Goal: Task Accomplishment & Management: Complete application form

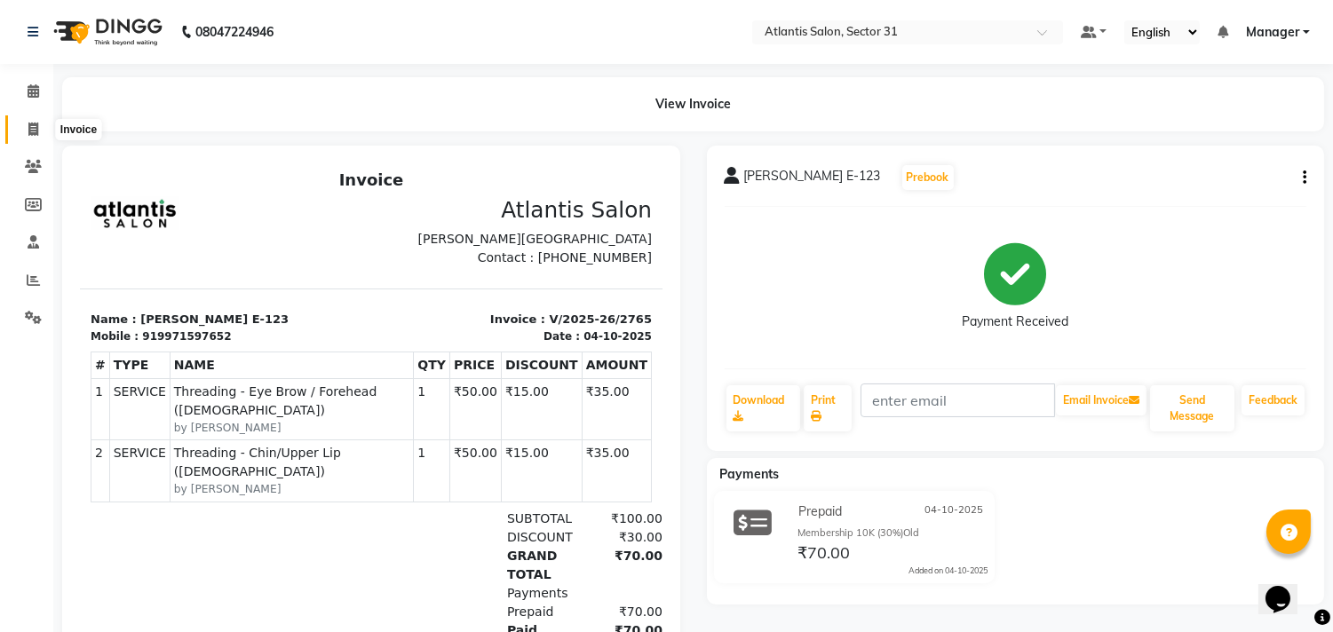
click at [40, 127] on span at bounding box center [33, 130] width 31 height 20
select select "service"
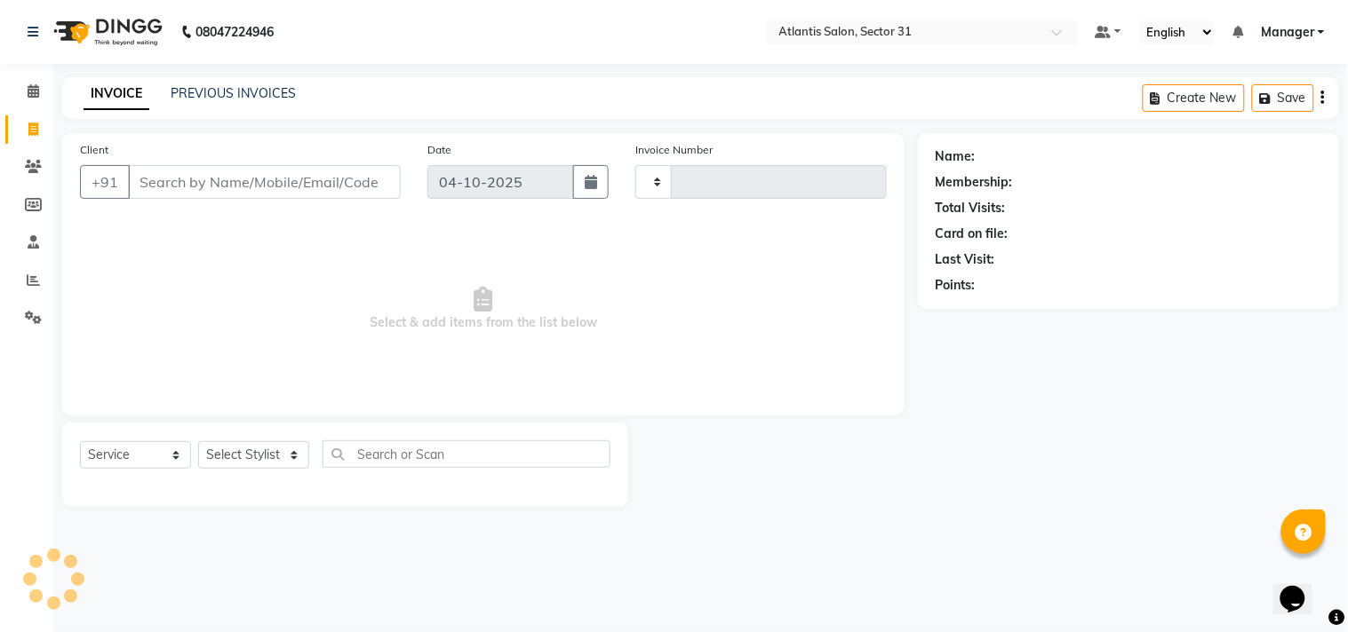
type input "2766"
select select "4391"
click at [211, 188] on input "Client" at bounding box center [264, 182] width 273 height 34
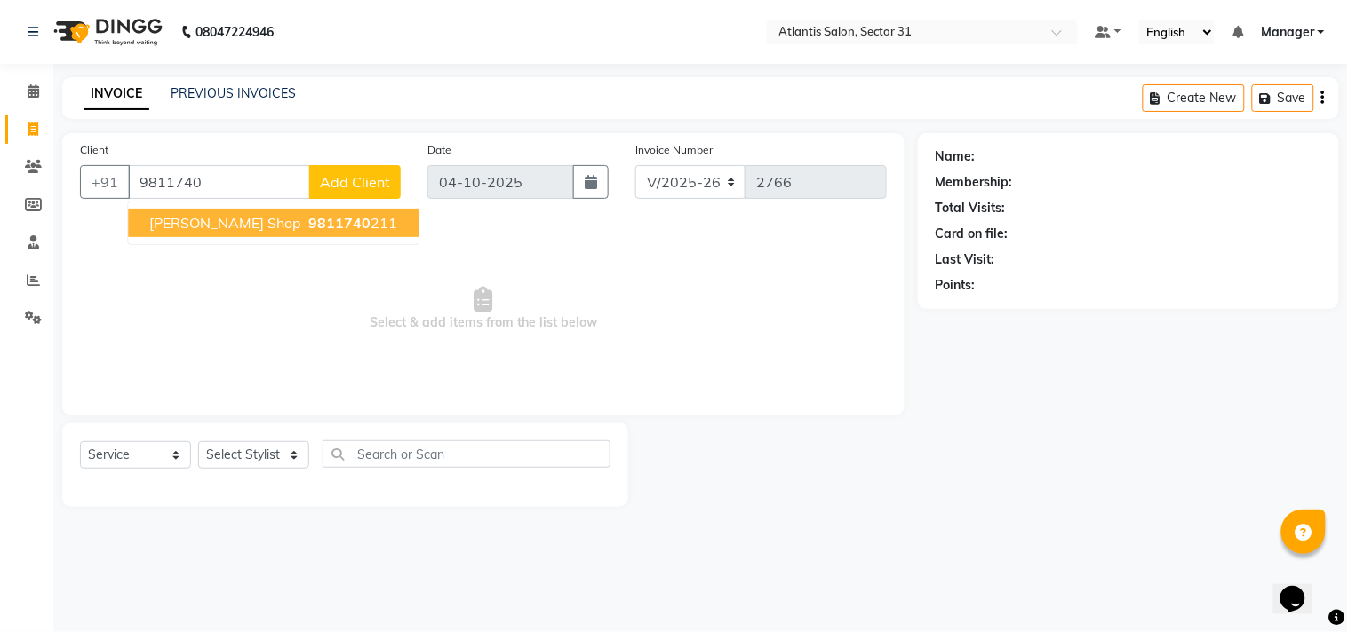
click at [215, 229] on span "[PERSON_NAME] Shop" at bounding box center [225, 223] width 152 height 18
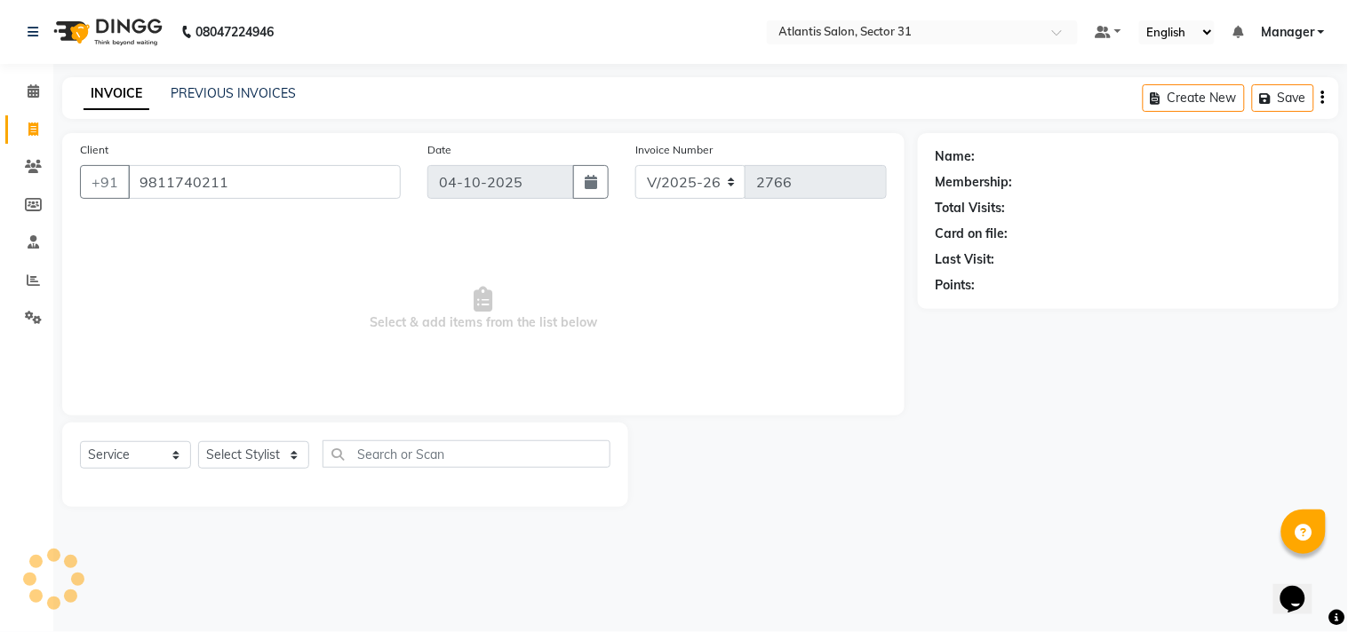
type input "9811740211"
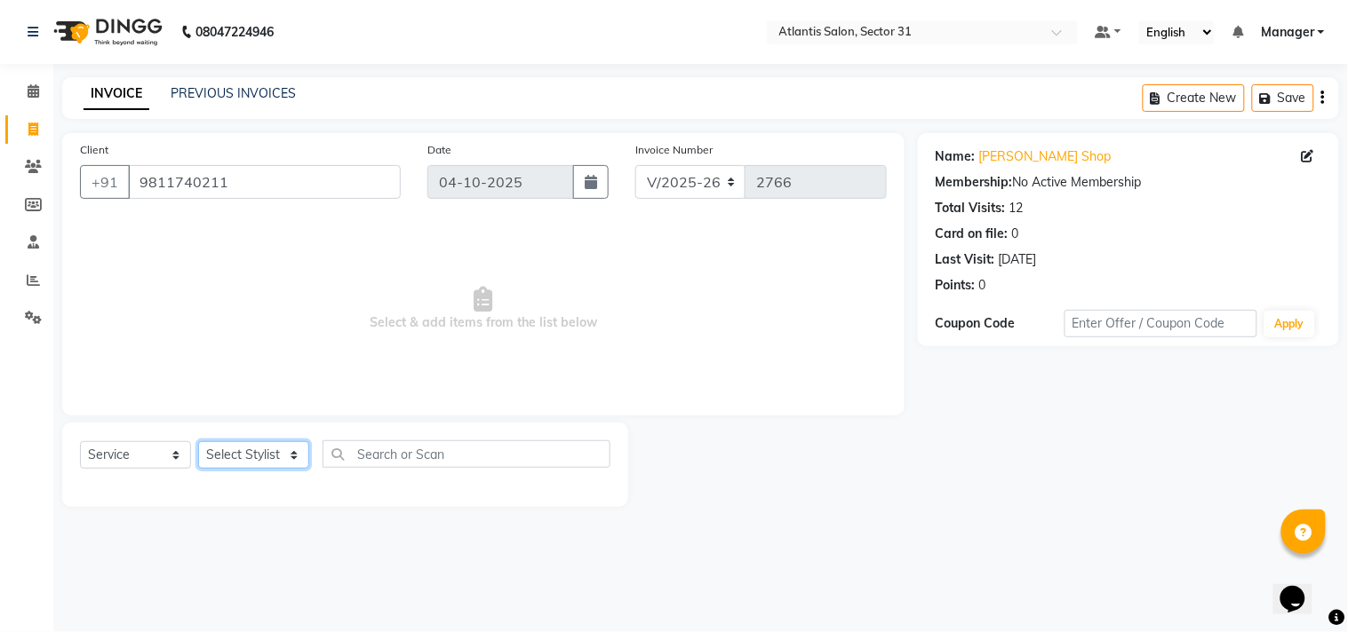
click at [275, 456] on select "Select Stylist [PERSON_NAME] [PERSON_NAME] Kavita Manager Staff 31 Staff ILD [P…" at bounding box center [253, 455] width 111 height 28
select select "62138"
click at [198, 442] on select "Select Stylist [PERSON_NAME] [PERSON_NAME] Kavita Manager Staff 31 Staff ILD [P…" at bounding box center [253, 455] width 111 height 28
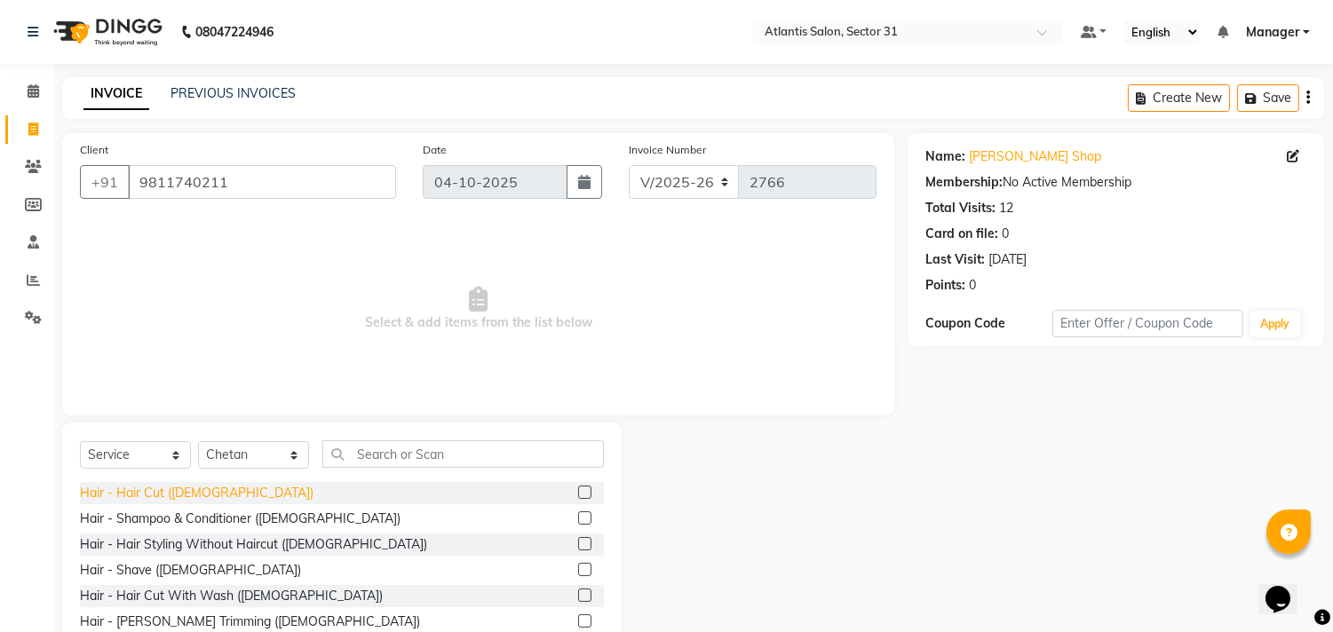
click at [155, 492] on div "Hair - Hair Cut ([DEMOGRAPHIC_DATA])" at bounding box center [197, 493] width 234 height 19
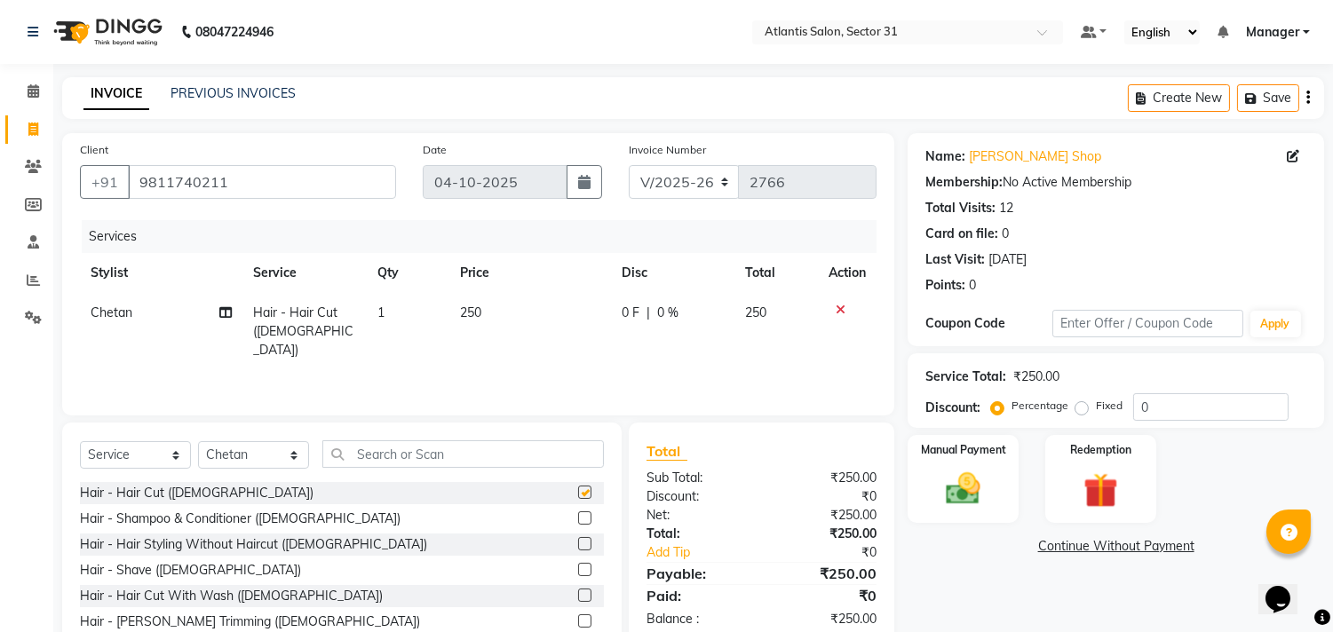
checkbox input "false"
click at [481, 313] on span "250" at bounding box center [470, 313] width 21 height 16
select select "62138"
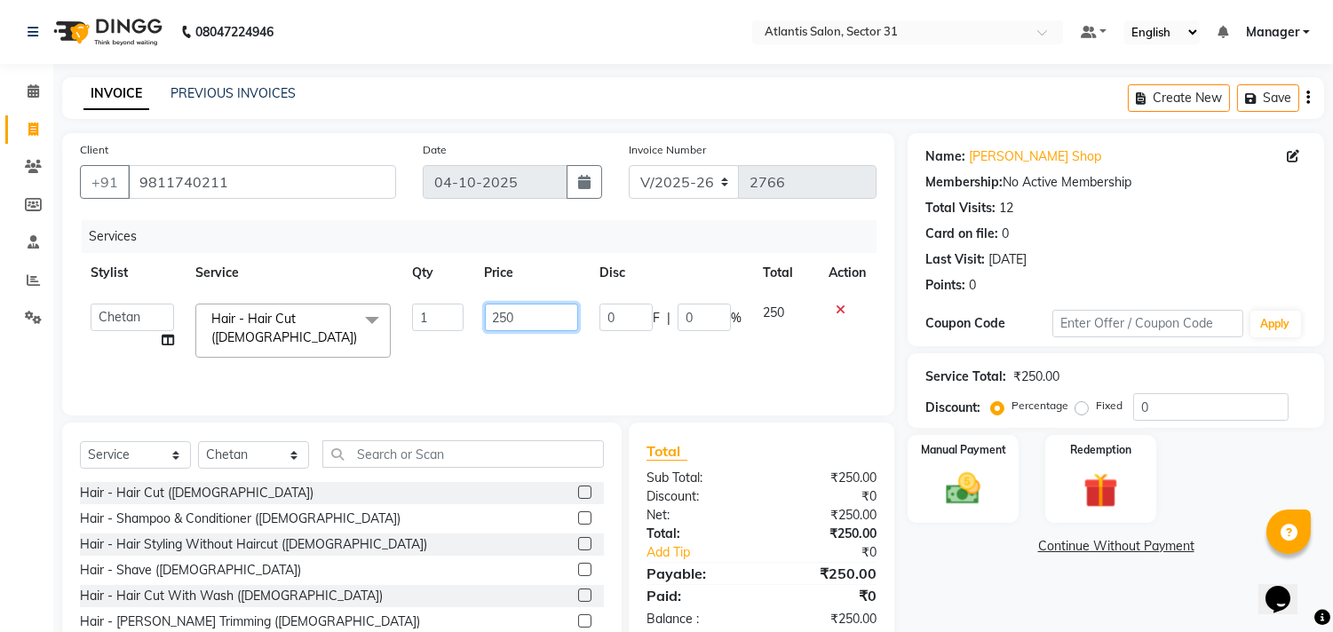
click at [511, 318] on input "250" at bounding box center [531, 318] width 93 height 28
type input "2"
type input "200"
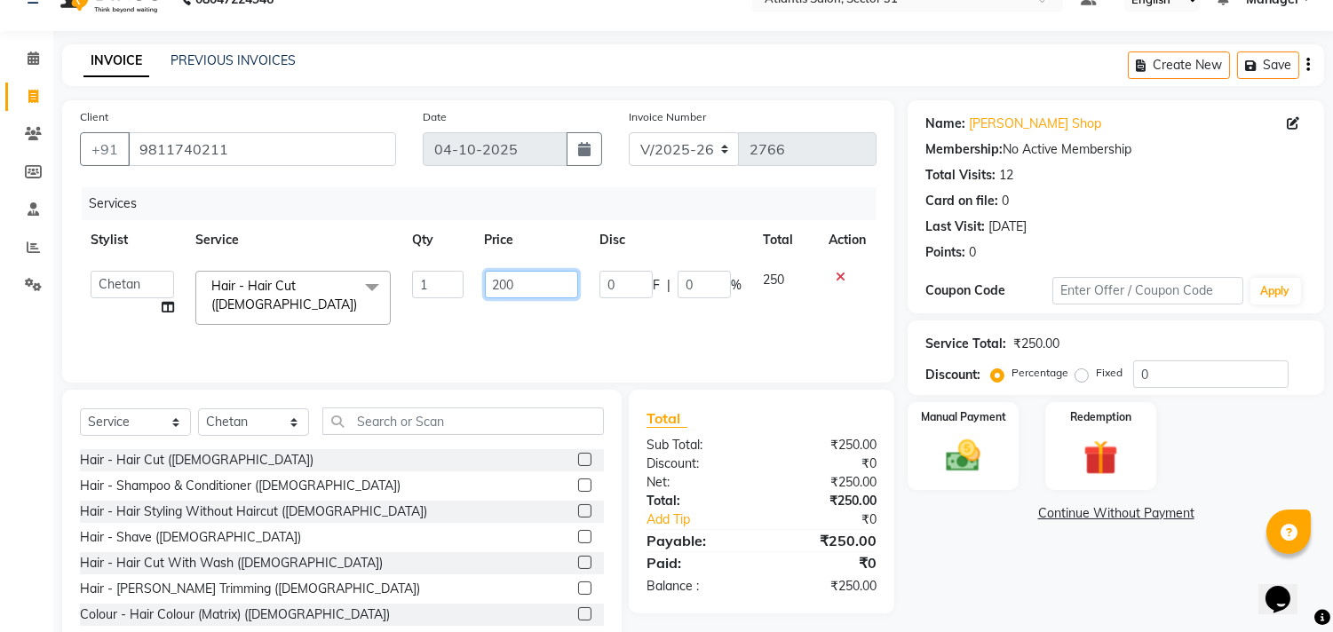
scroll to position [78, 0]
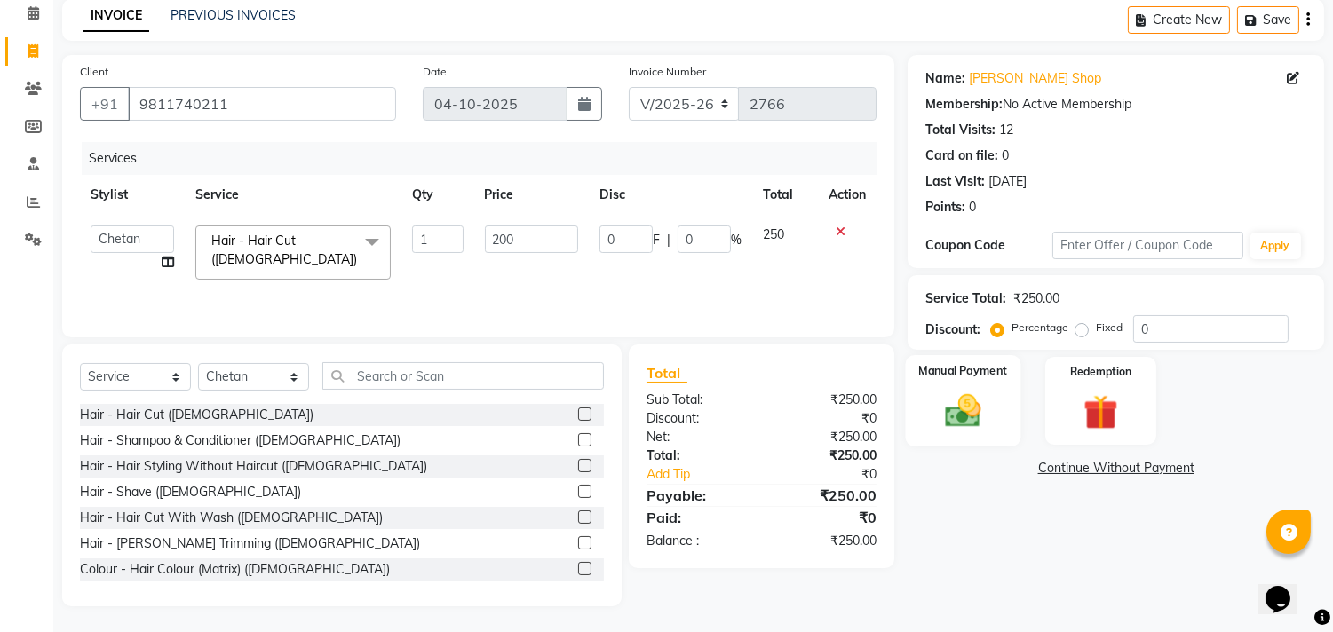
click at [978, 396] on img at bounding box center [963, 412] width 59 height 42
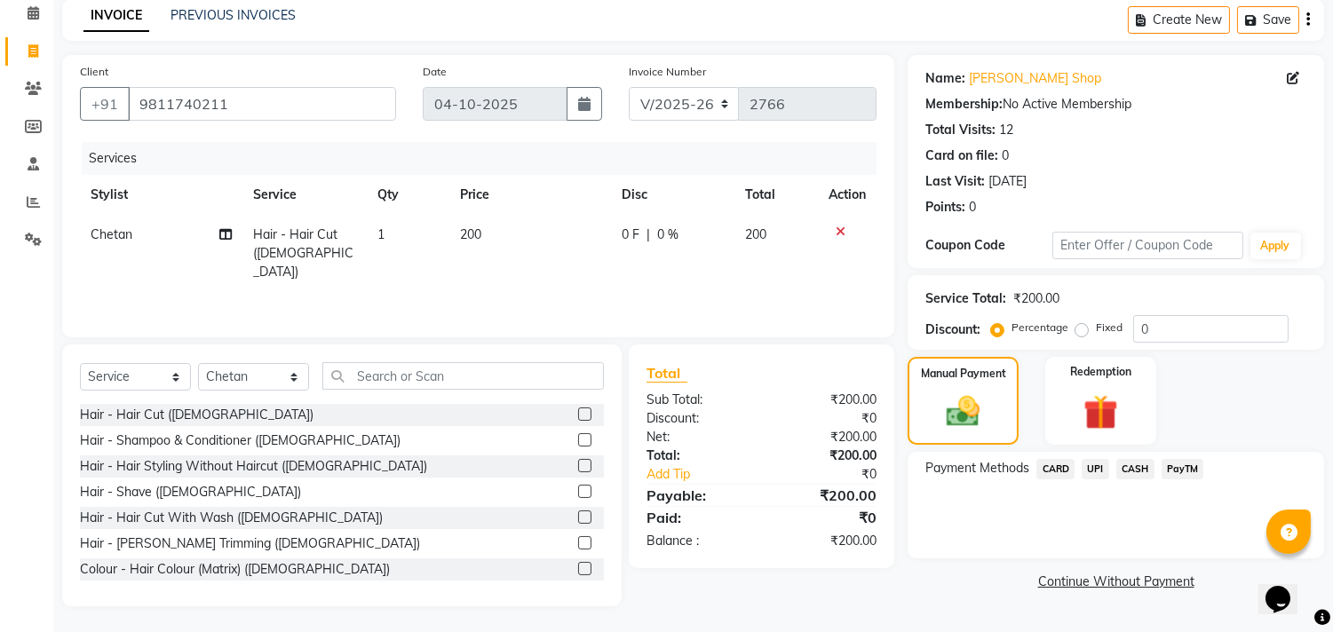
click at [1097, 467] on span "UPI" at bounding box center [1096, 469] width 28 height 20
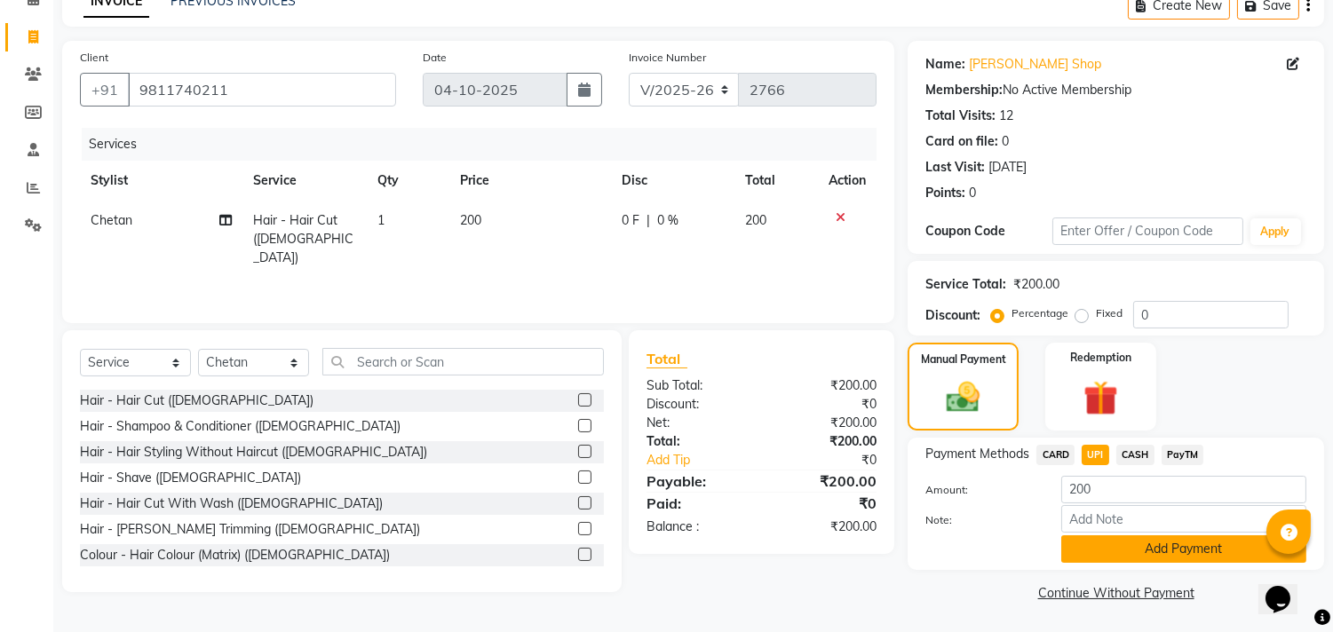
click at [1110, 538] on button "Add Payment" at bounding box center [1184, 550] width 245 height 28
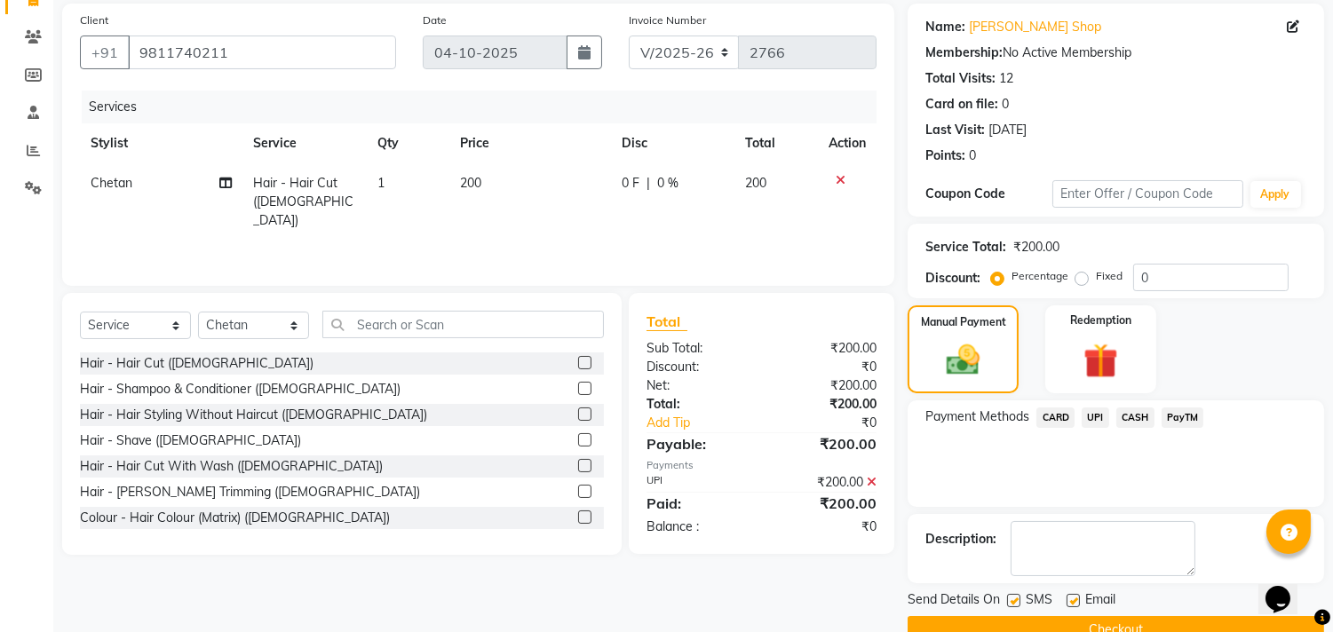
scroll to position [166, 0]
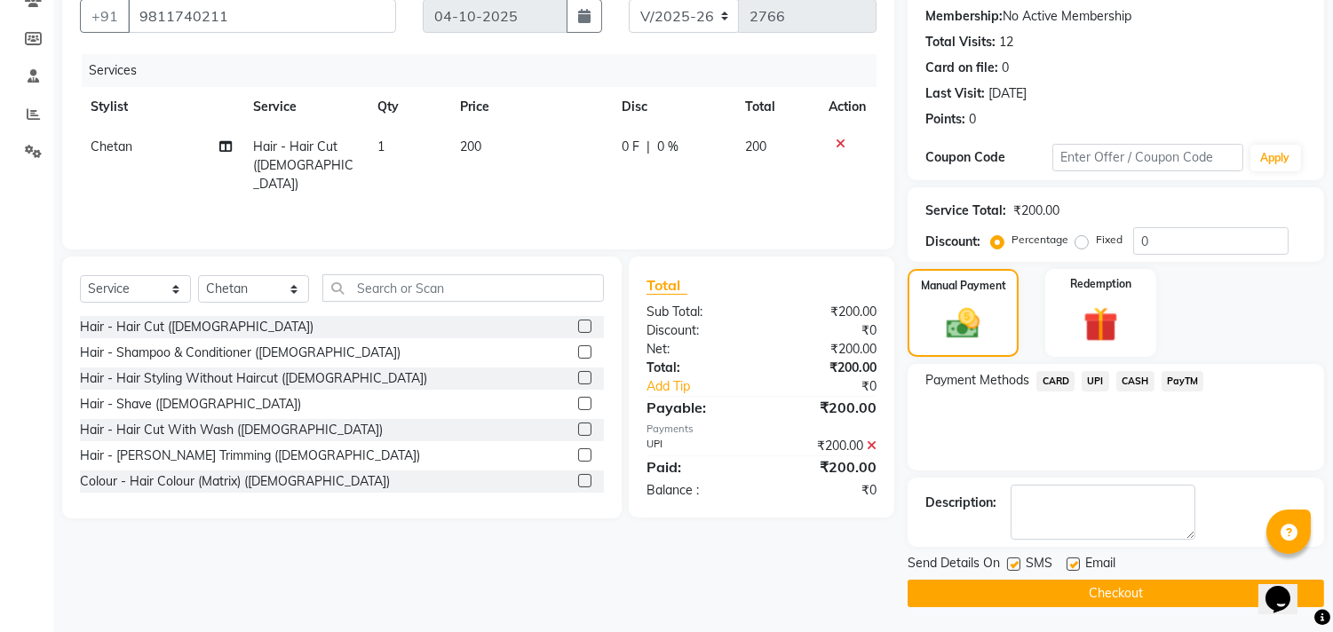
click at [1098, 602] on button "Checkout" at bounding box center [1116, 594] width 417 height 28
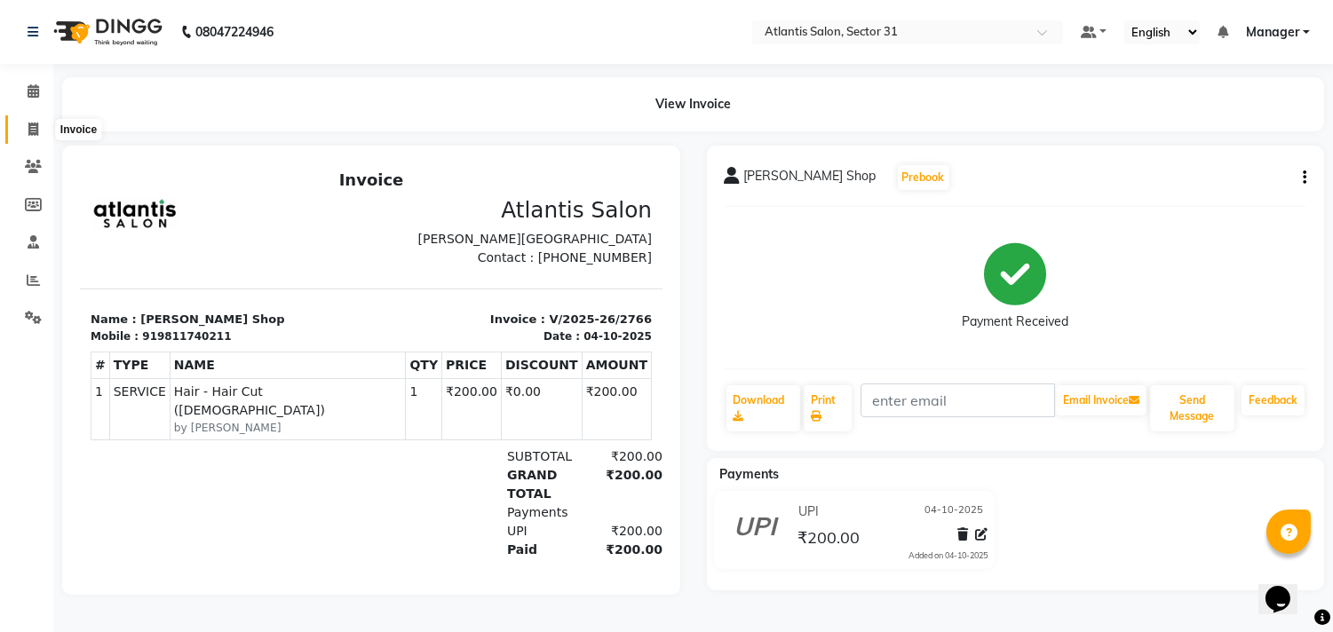
click at [39, 131] on span at bounding box center [33, 130] width 31 height 20
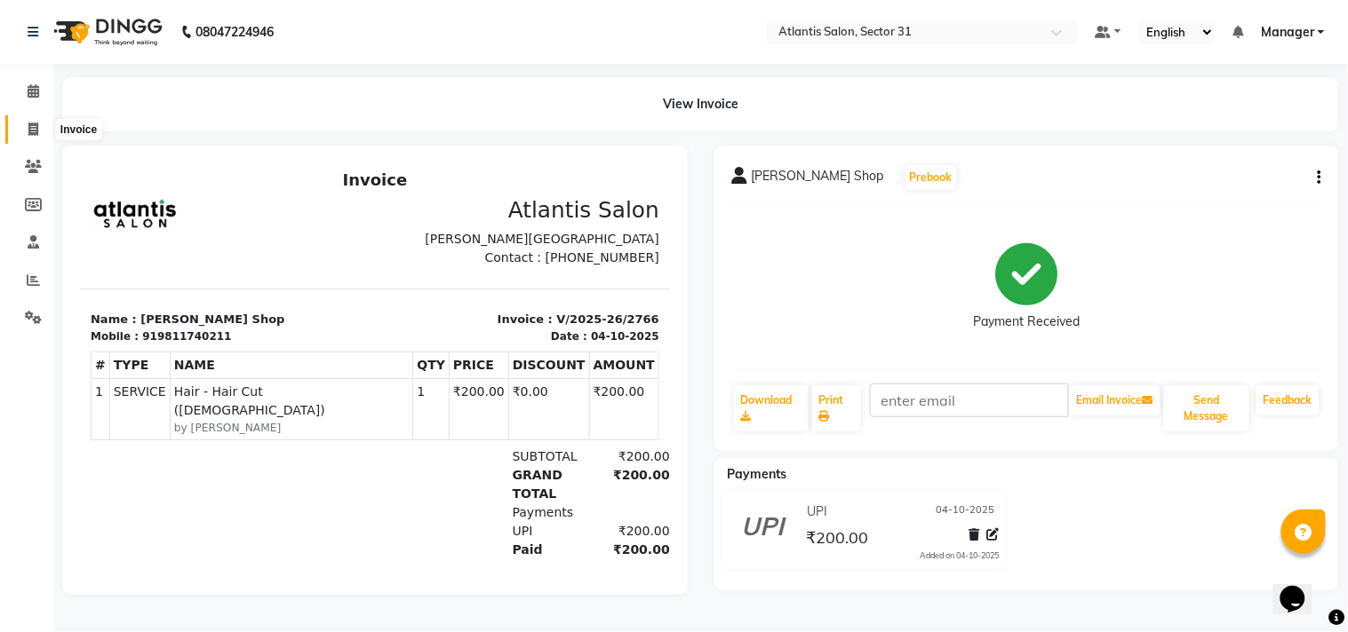
select select "service"
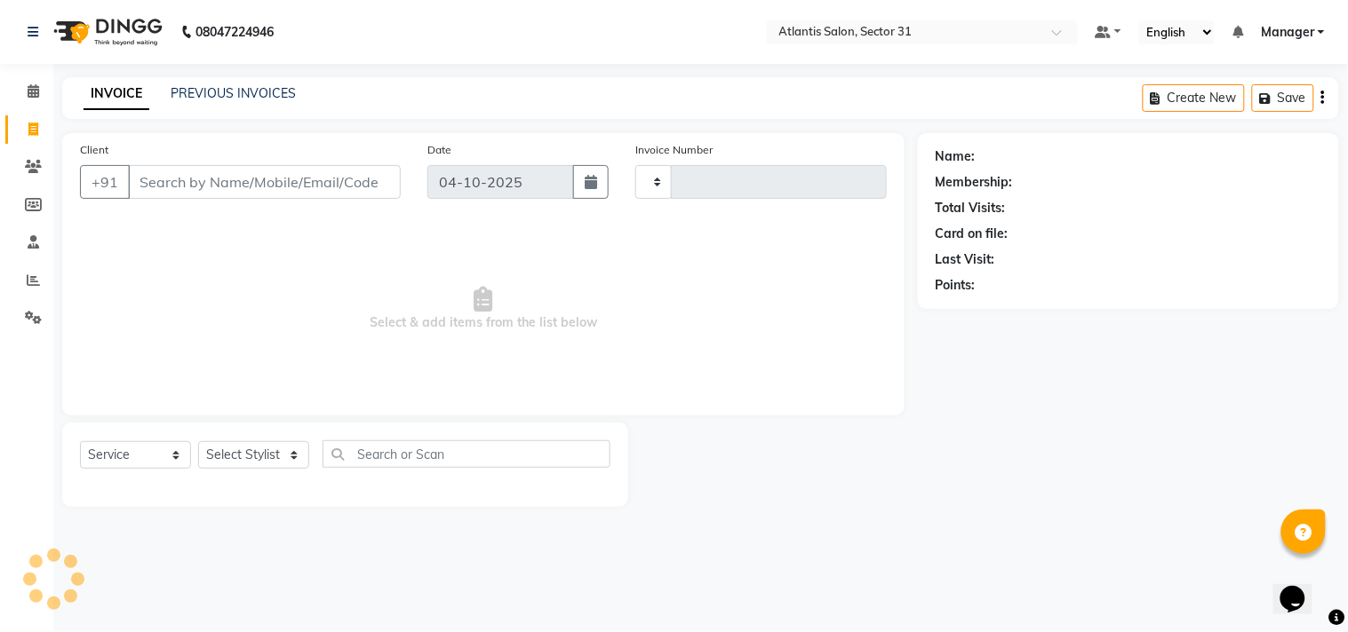
type input "2767"
select select "4391"
click at [294, 197] on input "Client" at bounding box center [264, 182] width 273 height 34
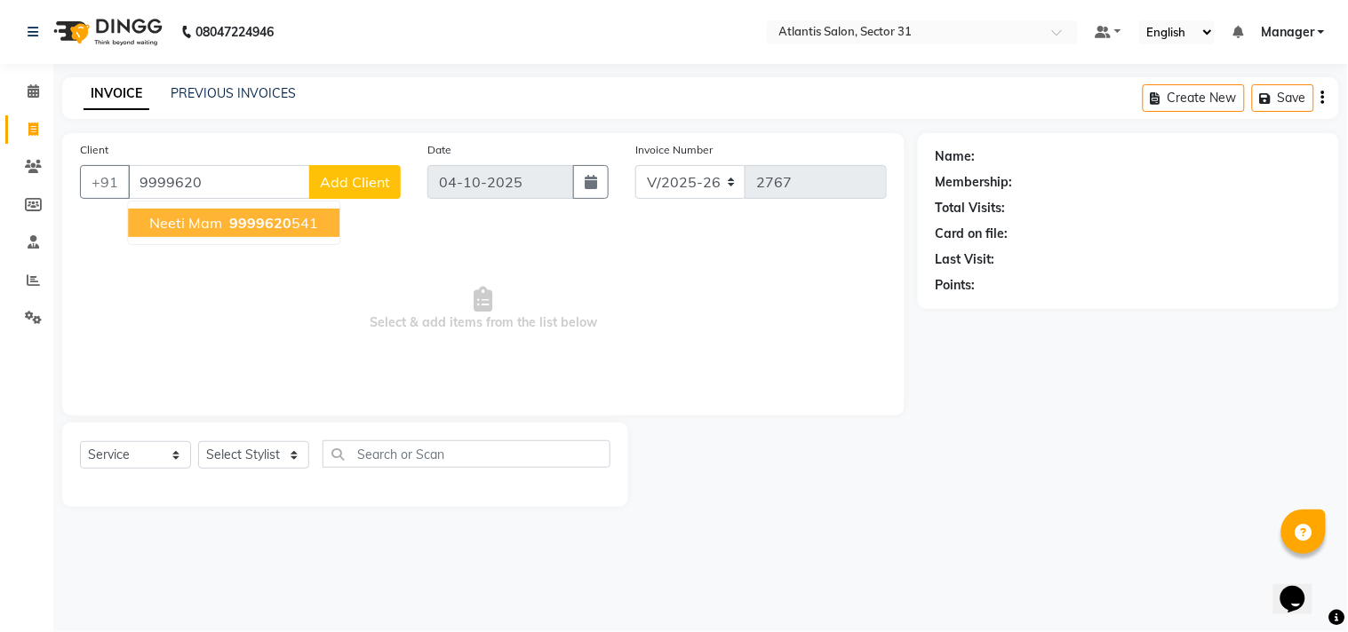
click at [290, 218] on ngb-highlight "9999620 541" at bounding box center [272, 223] width 92 height 18
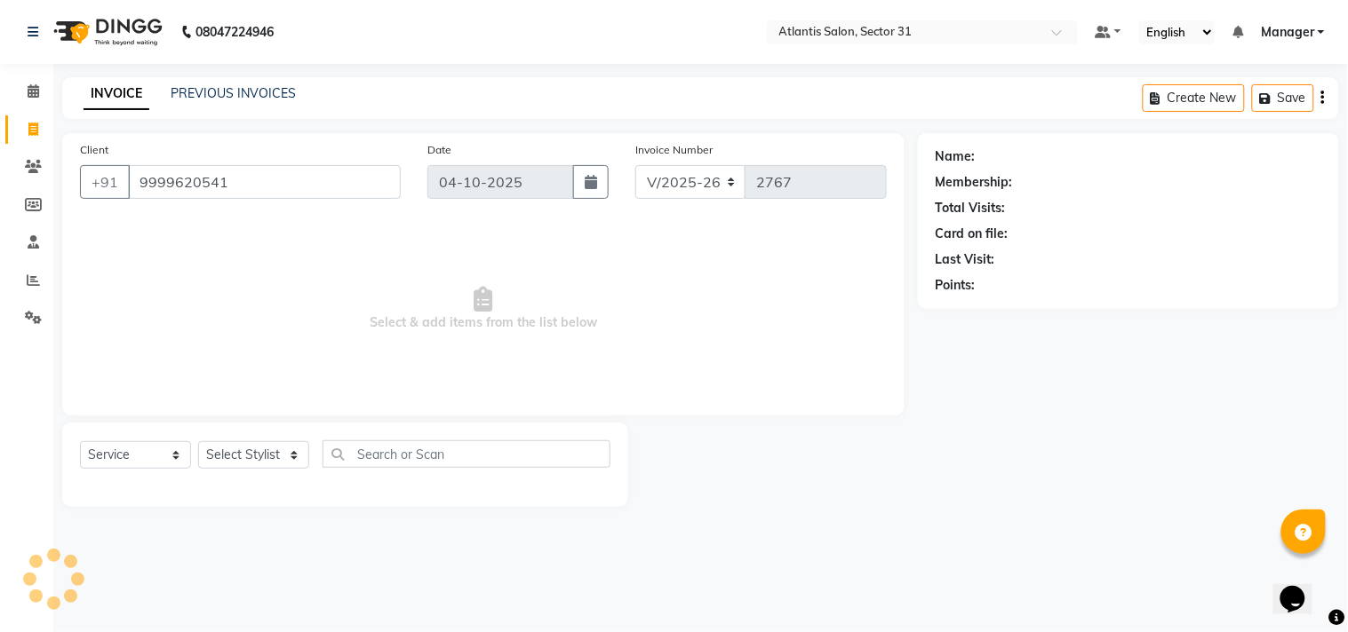
type input "9999620541"
select select "1: Object"
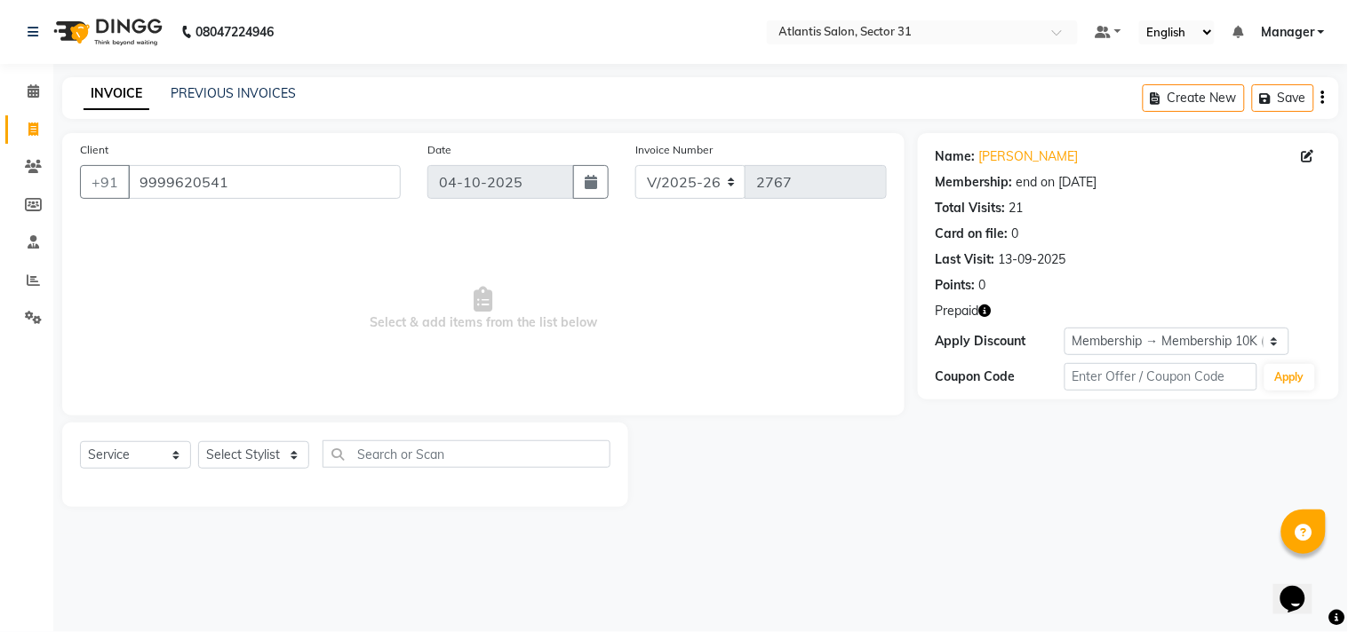
click at [990, 312] on icon "button" at bounding box center [985, 311] width 12 height 12
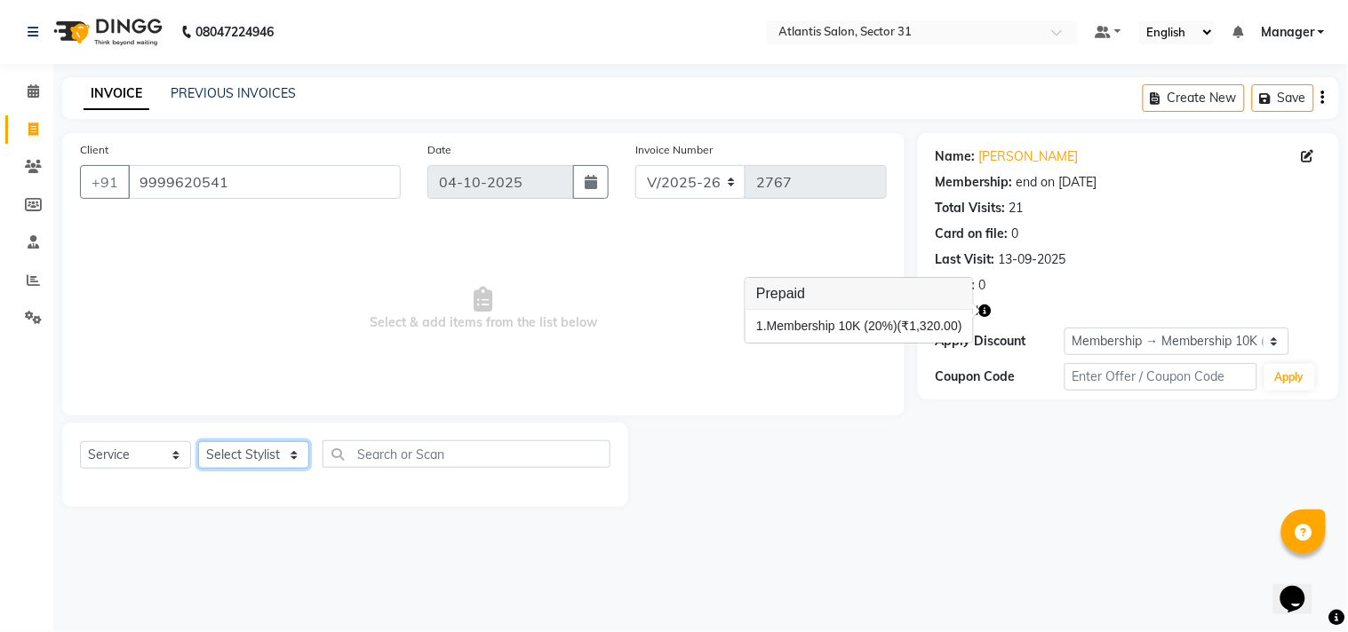
click at [226, 457] on select "Select Stylist [PERSON_NAME] [PERSON_NAME] Kavita Manager Staff 31 Staff ILD [P…" at bounding box center [253, 455] width 111 height 28
select select "33510"
click at [198, 442] on select "Select Stylist [PERSON_NAME] [PERSON_NAME] Kavita Manager Staff 31 Staff ILD [P…" at bounding box center [253, 455] width 111 height 28
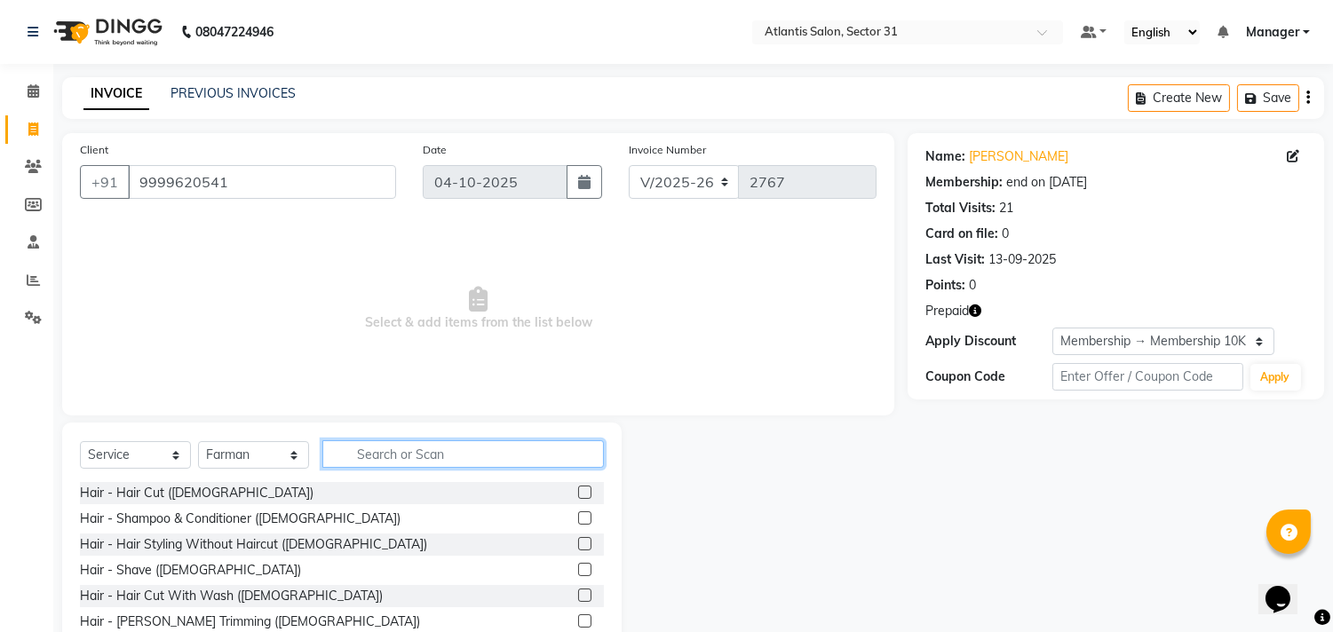
click at [483, 460] on input "text" at bounding box center [463, 455] width 282 height 28
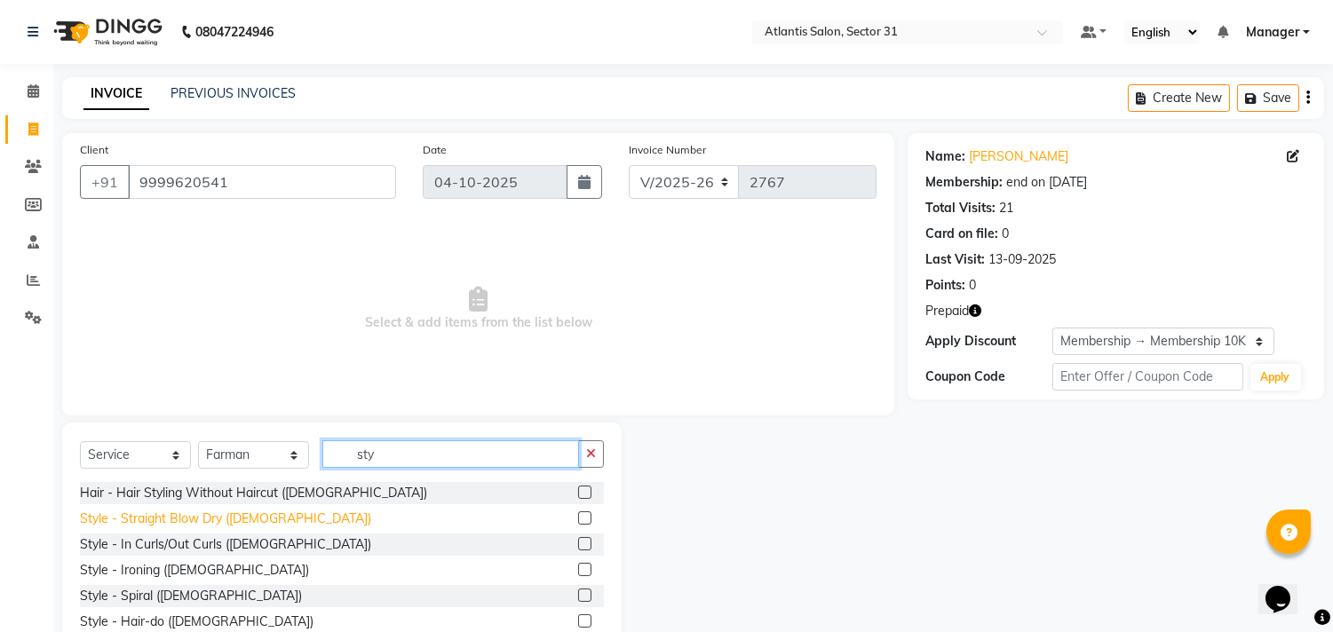
type input "sty"
click at [251, 515] on div "Style - Straight Blow Dry ([DEMOGRAPHIC_DATA])" at bounding box center [225, 519] width 291 height 19
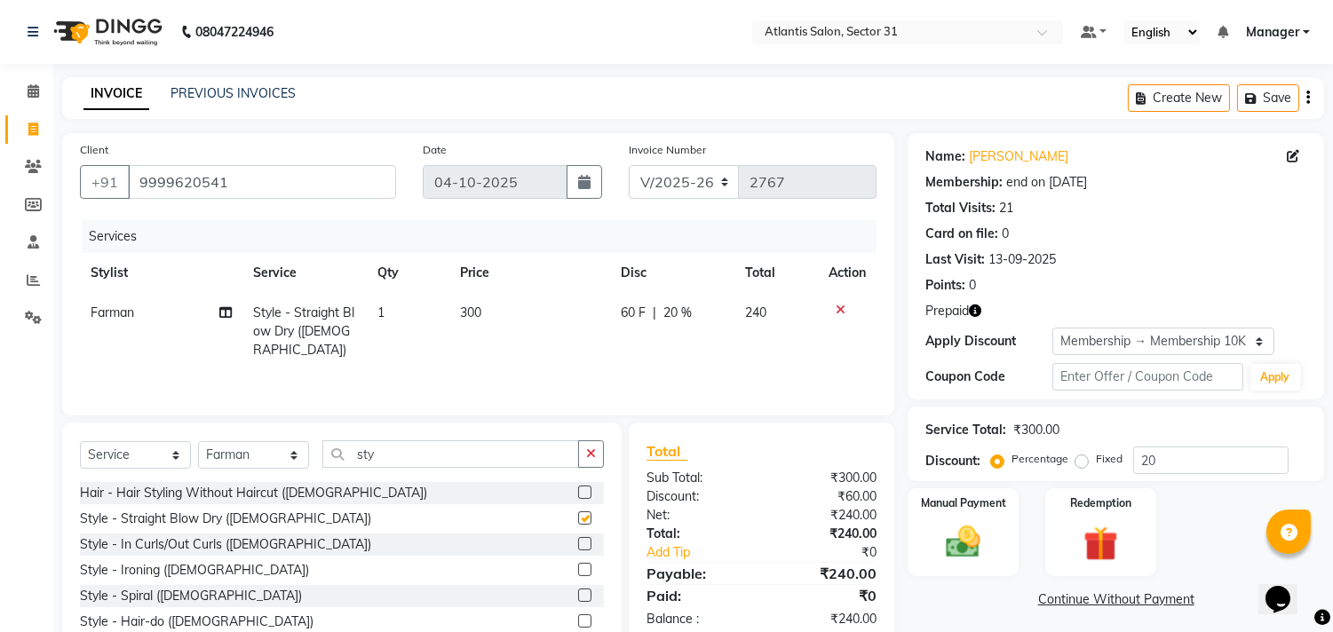
checkbox input "false"
click at [412, 454] on input "sty" at bounding box center [450, 455] width 257 height 28
type input "s"
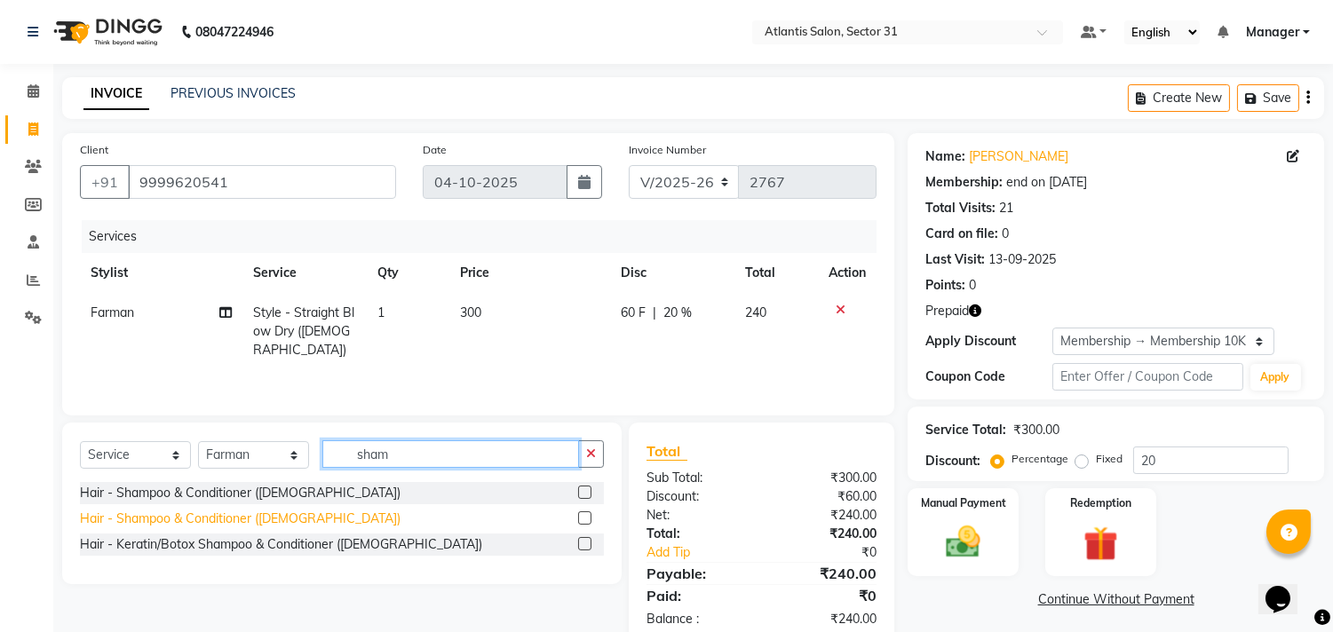
type input "sham"
click at [238, 525] on div "Hair - Shampoo & Conditioner ([DEMOGRAPHIC_DATA])" at bounding box center [240, 519] width 321 height 19
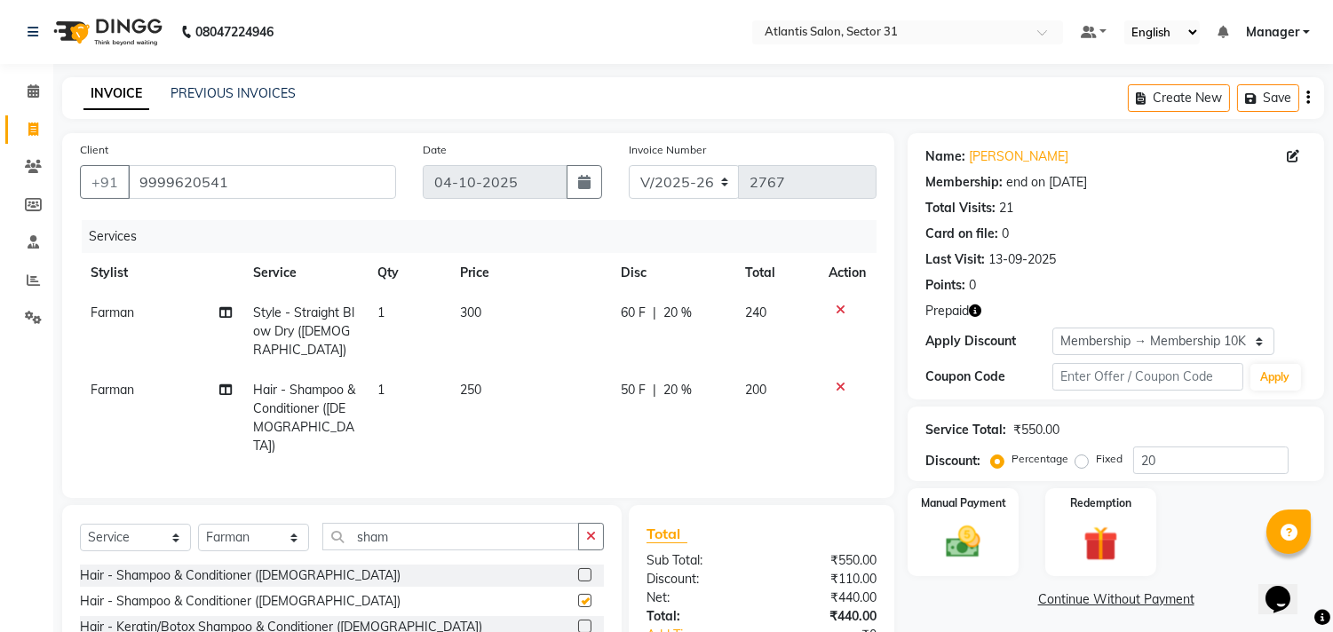
checkbox input "false"
click at [117, 382] on span "Farman" at bounding box center [113, 390] width 44 height 16
select select "33510"
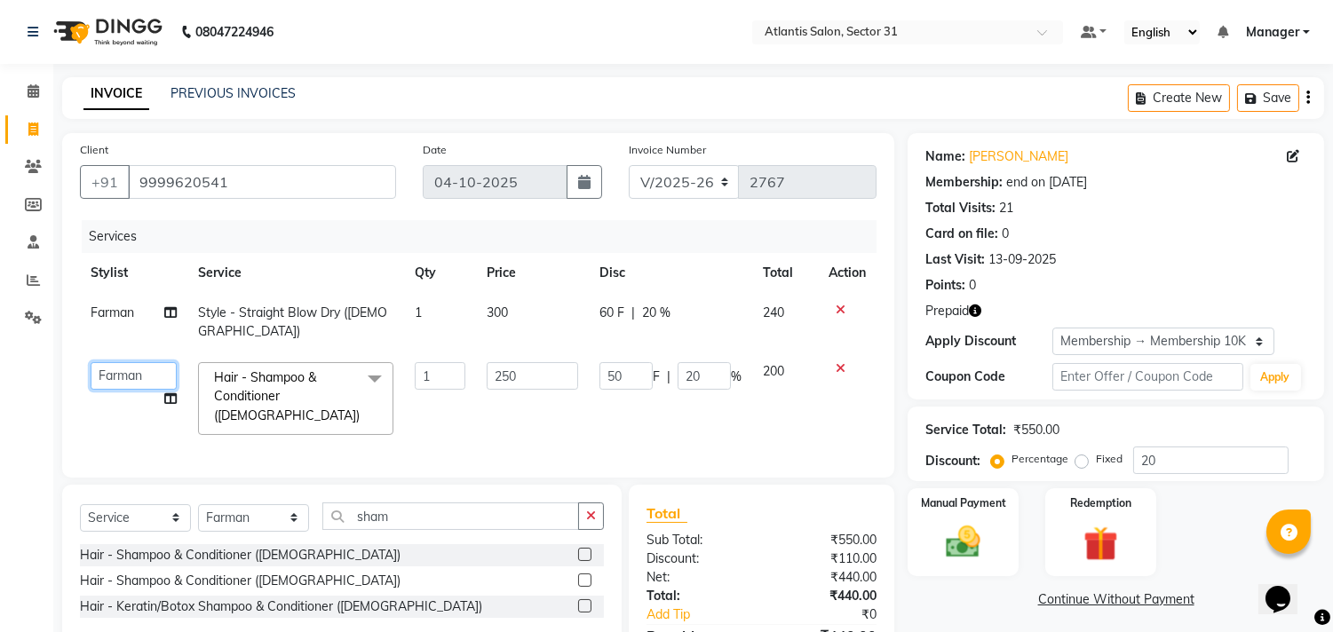
click at [117, 365] on select "[PERSON_NAME] [PERSON_NAME] Manager Staff 31 Staff ILD [PERSON_NAME]" at bounding box center [134, 376] width 86 height 28
select select "24236"
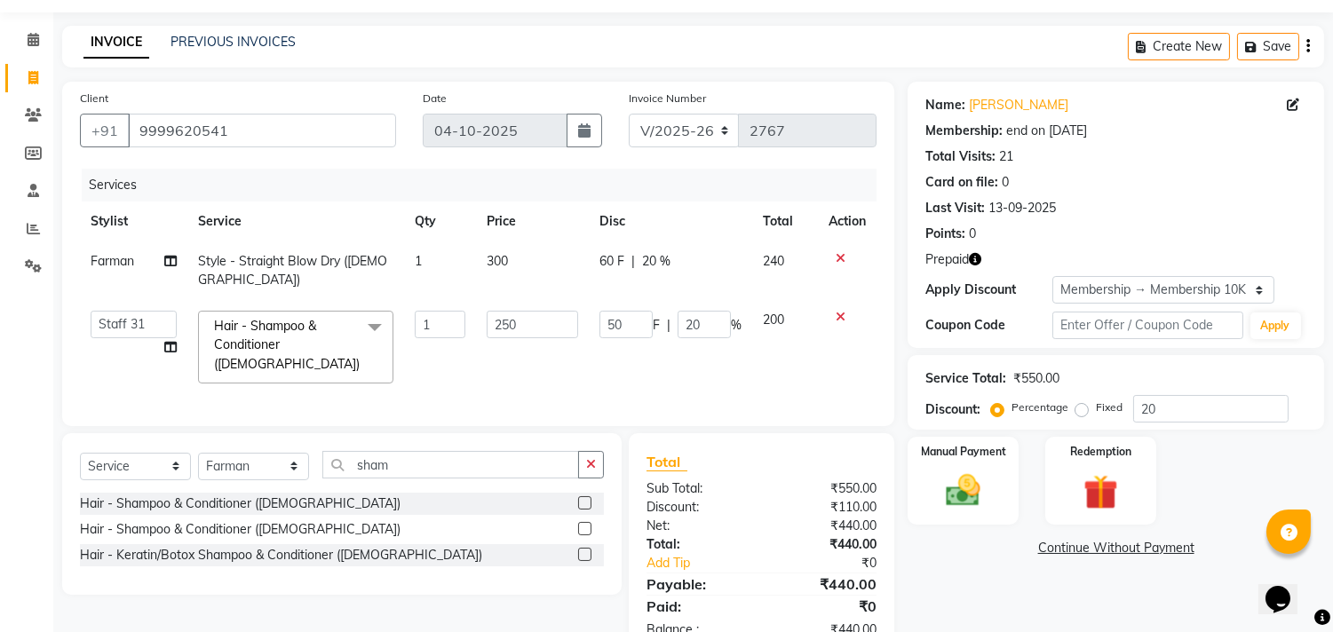
scroll to position [99, 0]
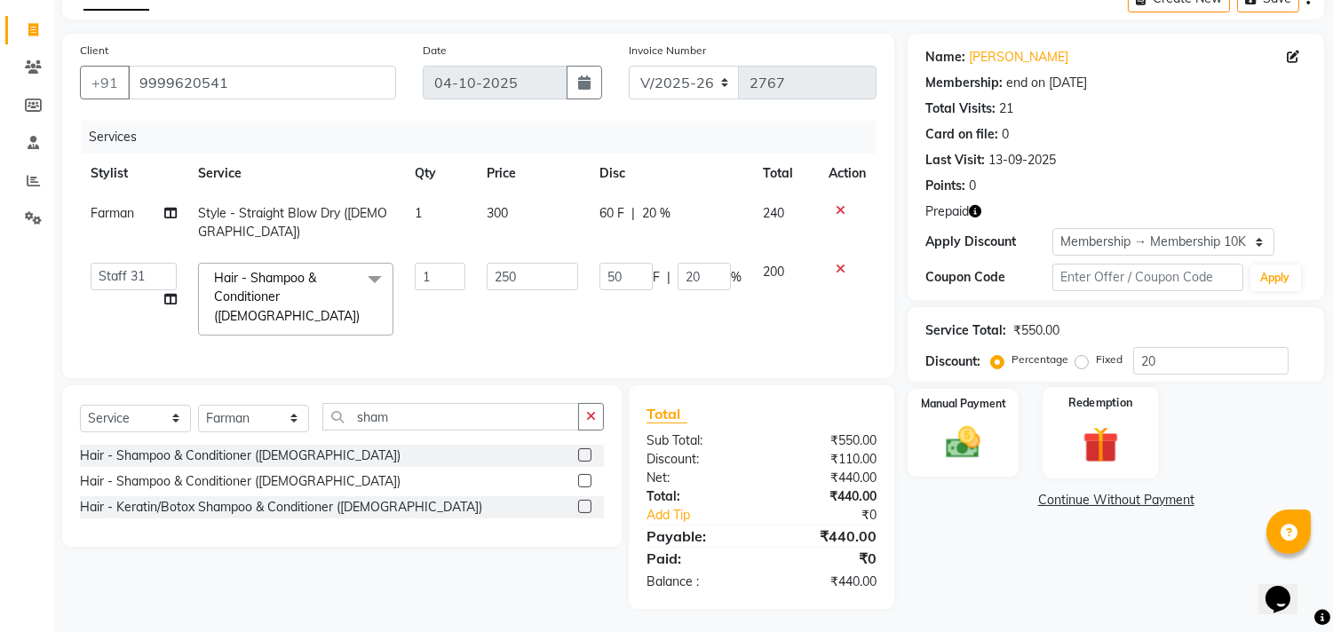
click at [1119, 441] on img at bounding box center [1100, 445] width 59 height 44
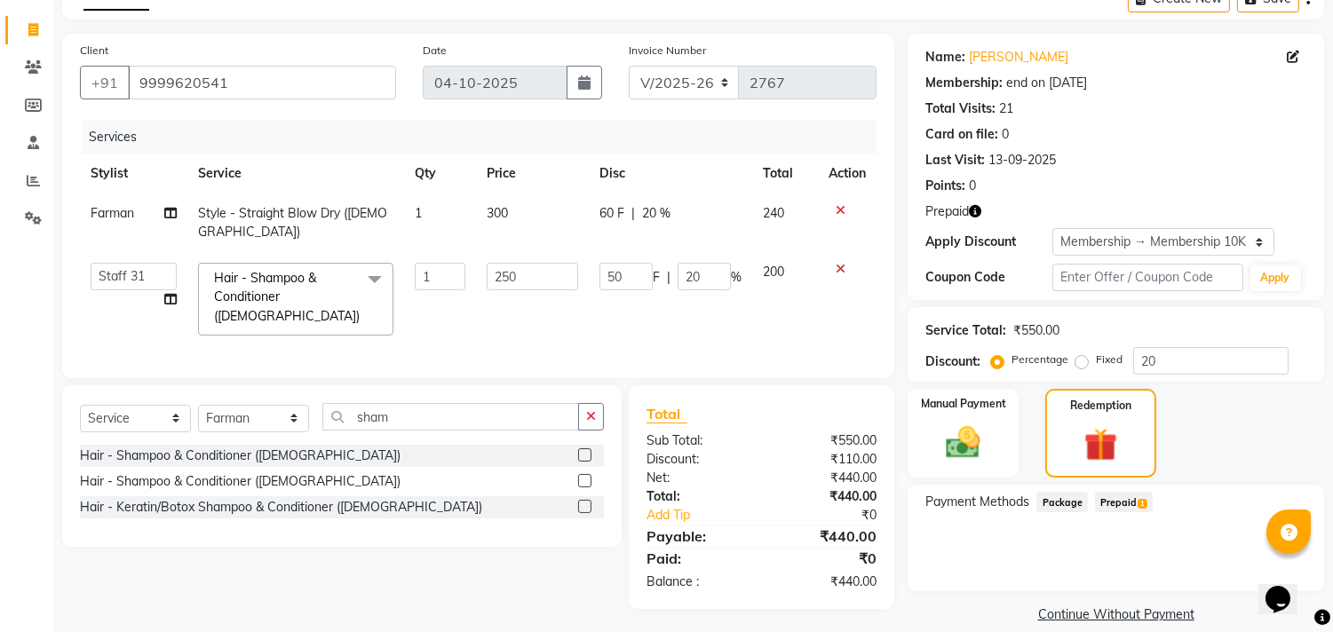
click at [1137, 506] on span "Prepaid 1" at bounding box center [1124, 502] width 58 height 20
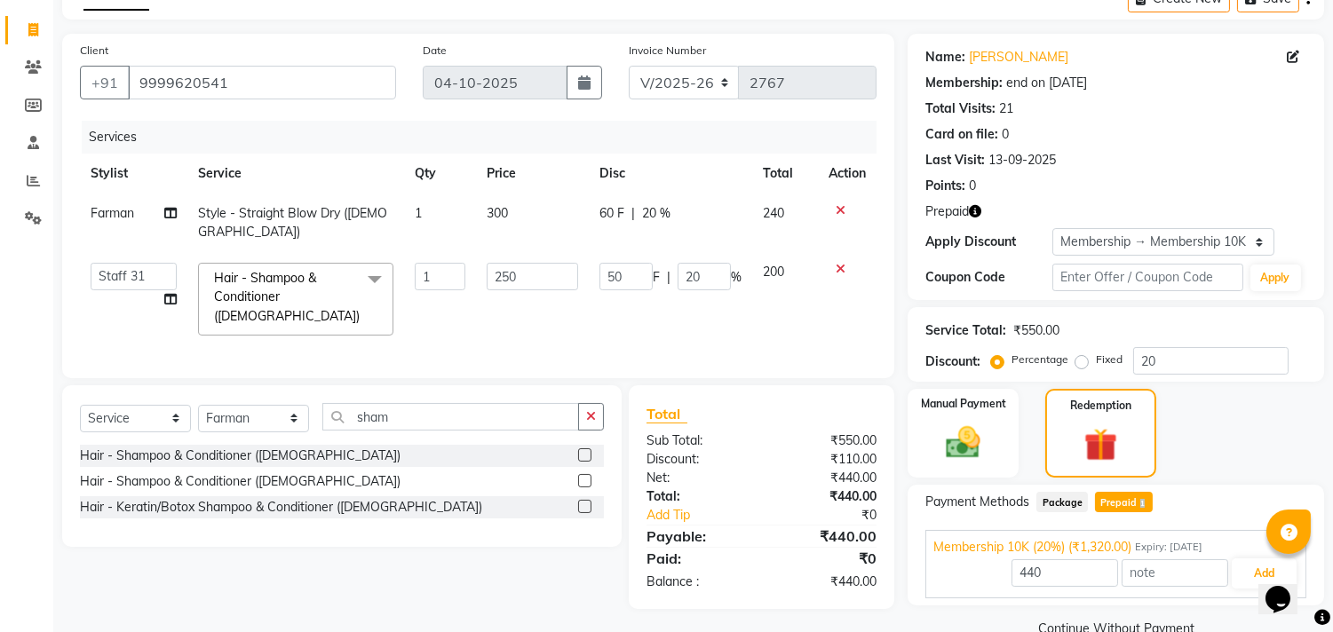
click at [1137, 506] on span "Prepaid 1" at bounding box center [1124, 502] width 58 height 20
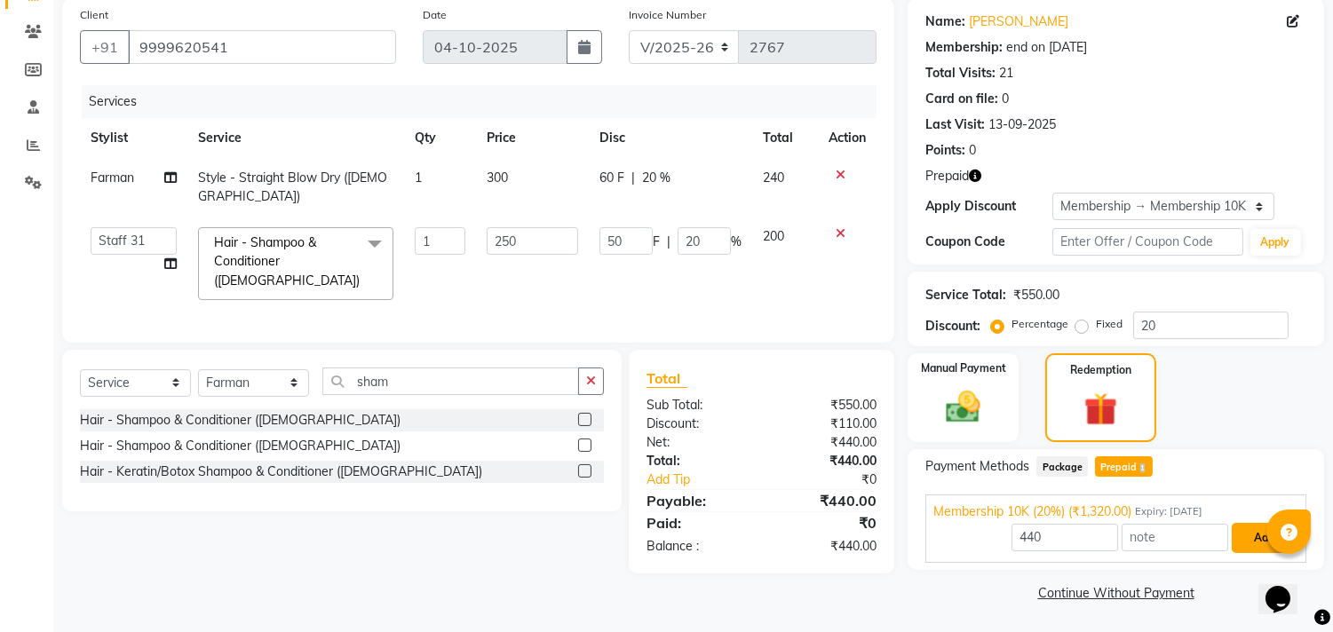
click at [1255, 544] on button "Add" at bounding box center [1264, 538] width 65 height 30
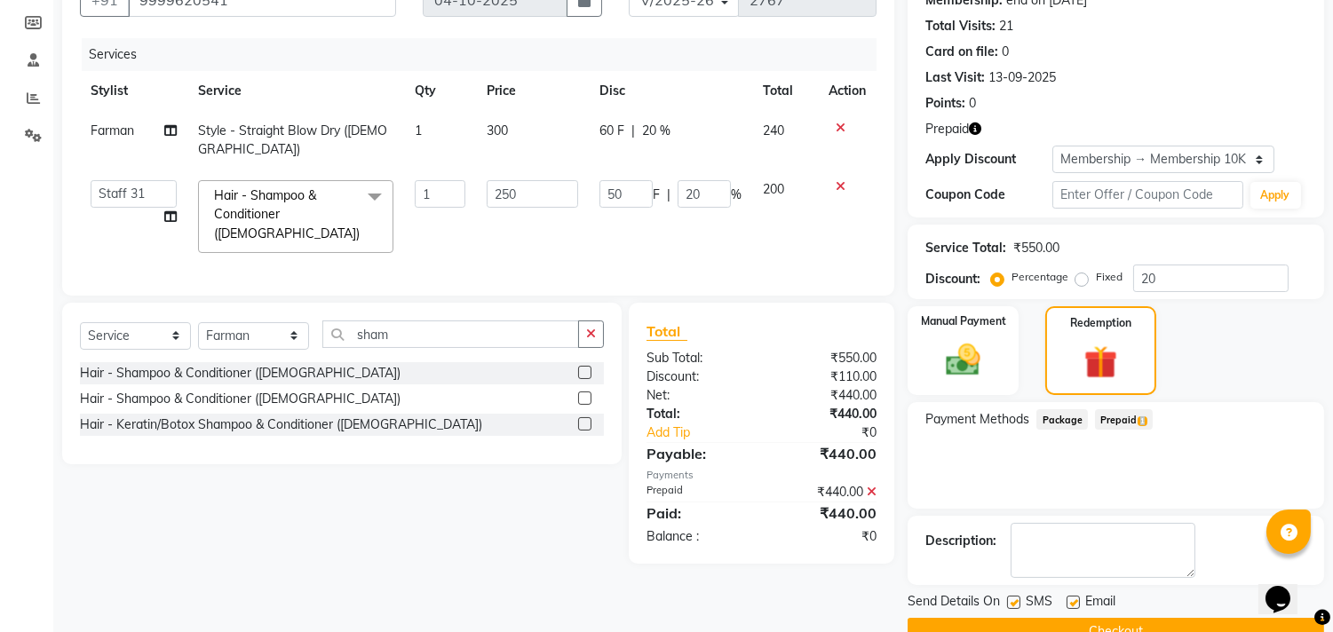
scroll to position [220, 0]
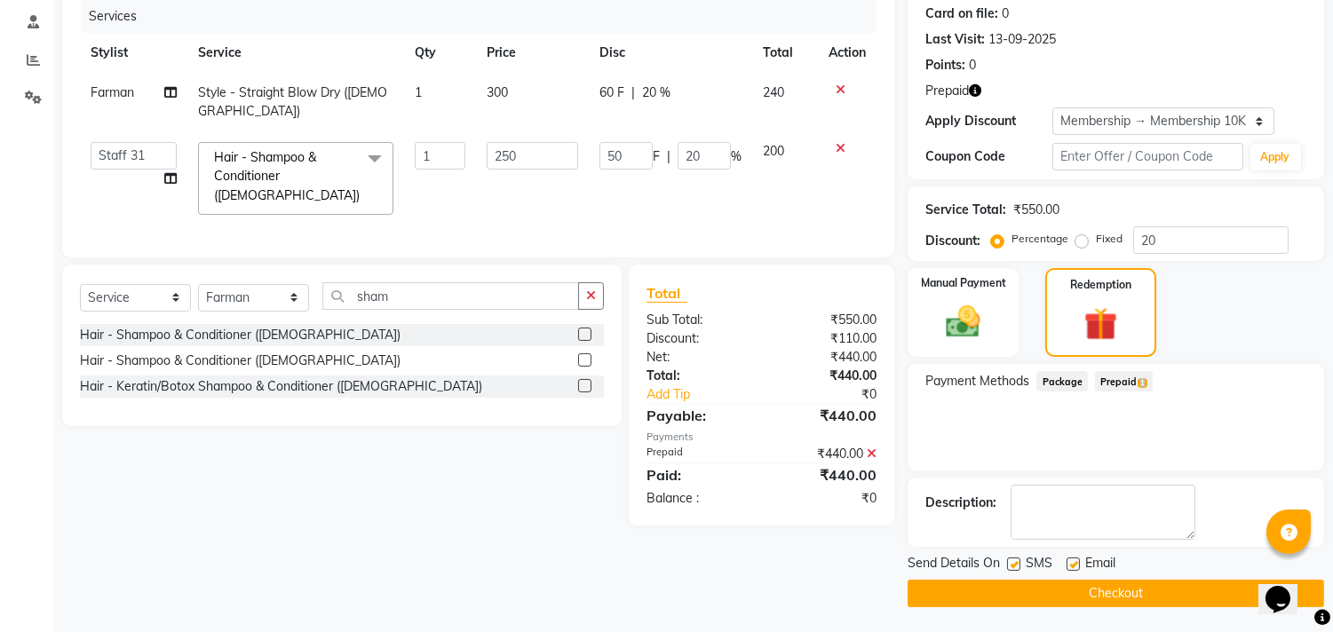
click at [1217, 588] on button "Checkout" at bounding box center [1116, 594] width 417 height 28
